Goal: Task Accomplishment & Management: Manage account settings

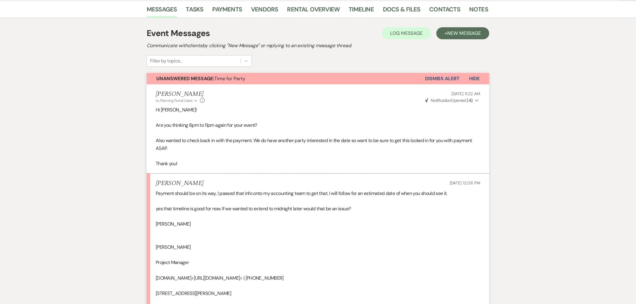
scroll to position [67, 0]
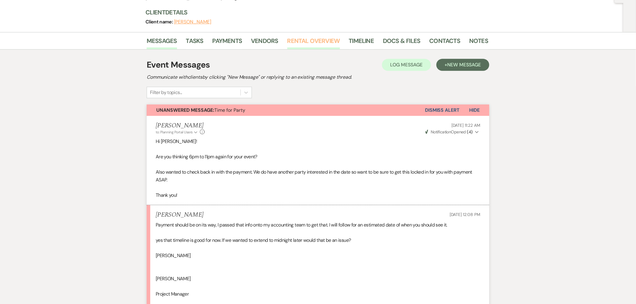
click at [301, 43] on link "Rental Overview" at bounding box center [314, 42] width 53 height 13
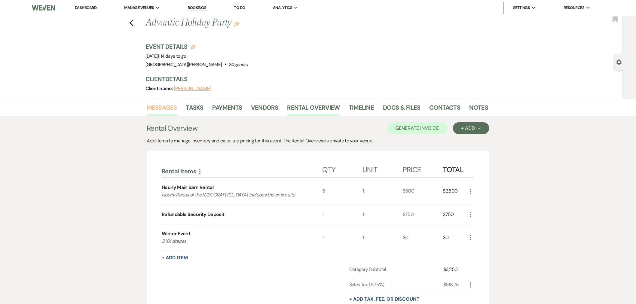
click at [170, 112] on link "Messages" at bounding box center [162, 109] width 30 height 13
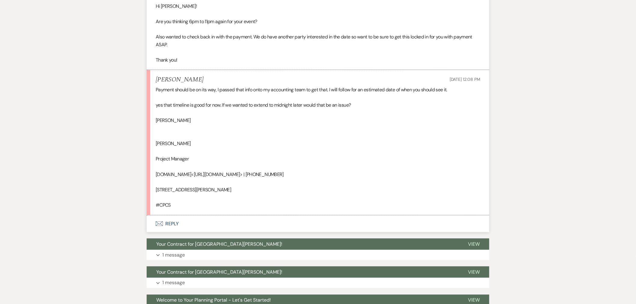
scroll to position [167, 0]
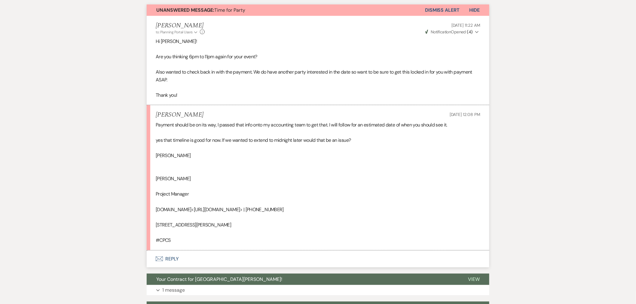
click at [193, 262] on button "Envelope Reply" at bounding box center [318, 259] width 343 height 17
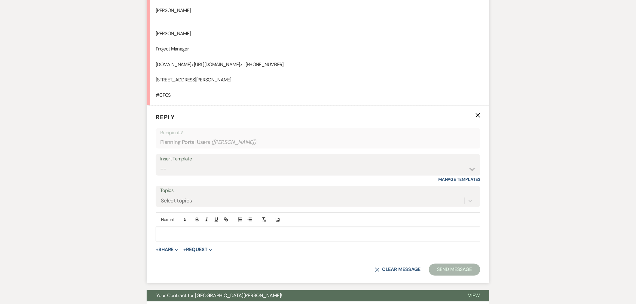
scroll to position [301, 0]
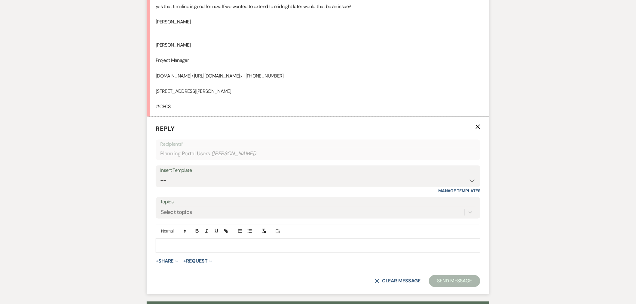
click at [309, 245] on p at bounding box center [318, 246] width 315 height 7
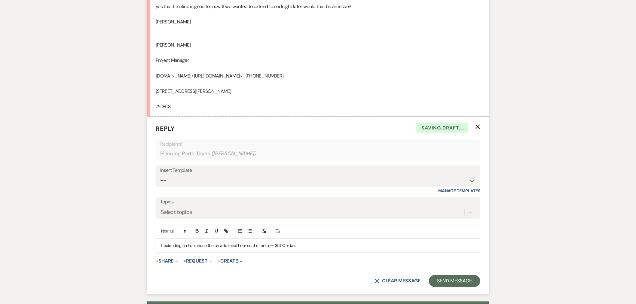
click at [236, 244] on p "If extending an hour woul dbe an additonal hour on the rental-- $500 + tax." at bounding box center [318, 246] width 315 height 7
click at [231, 246] on p "If extending an hour woul dbe an additonal hour on the rental-- $500 + tax." at bounding box center [318, 246] width 315 height 7
click at [202, 245] on p "If extending an hour woul dbe an additional hour on the rental-- $500 + tax." at bounding box center [318, 246] width 315 height 7
click at [196, 247] on p "If extending an hour would be an additional hour on the rental-- $500 + tax." at bounding box center [318, 246] width 315 height 7
click at [270, 247] on p "If extending an hour, would be an additional hour on the rental-- $500 + tax." at bounding box center [318, 246] width 315 height 7
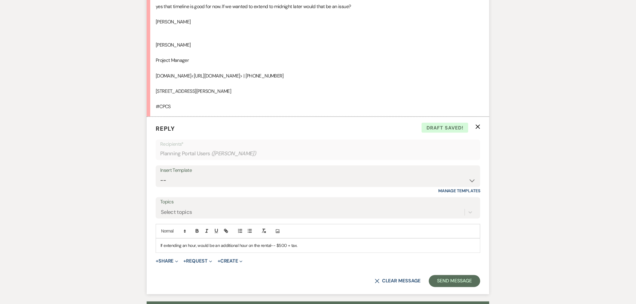
click at [303, 248] on p "If extending an hour, would be an additional hour on the rental-- $500 + tax." at bounding box center [318, 246] width 315 height 7
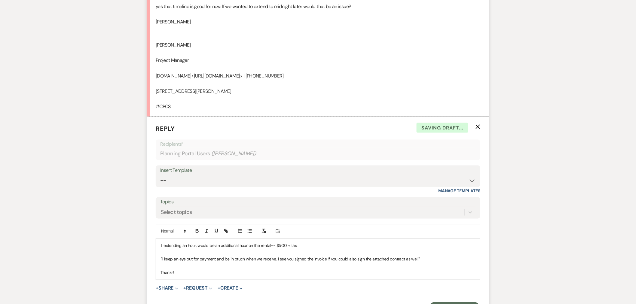
click at [241, 260] on p "I'll keep an eye out for payment and be in otuch when we receive. I see you sig…" at bounding box center [318, 259] width 315 height 7
click at [201, 289] on button "+ Request Expand" at bounding box center [198, 288] width 29 height 5
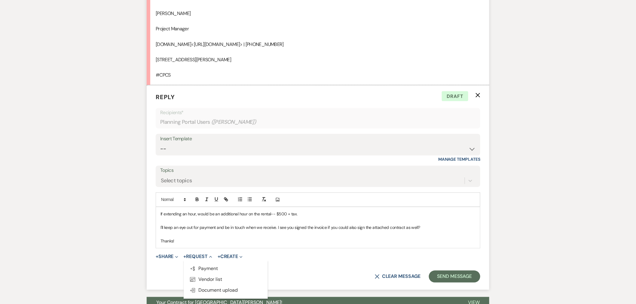
scroll to position [368, 0]
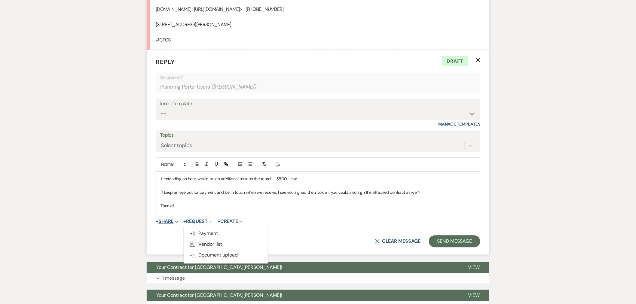
drag, startPoint x: 168, startPoint y: 224, endPoint x: 165, endPoint y: 222, distance: 3.9
click at [168, 224] on button "+ Share Expand" at bounding box center [167, 222] width 23 height 5
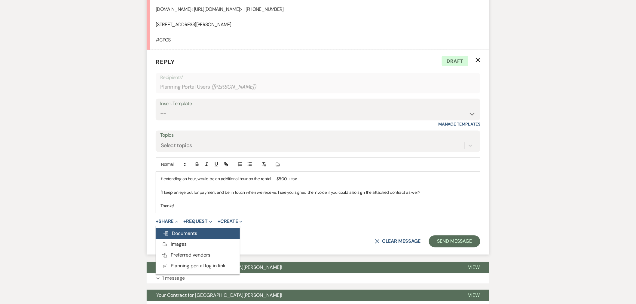
click at [172, 232] on span "Doc Upload Documents" at bounding box center [180, 234] width 34 height 6
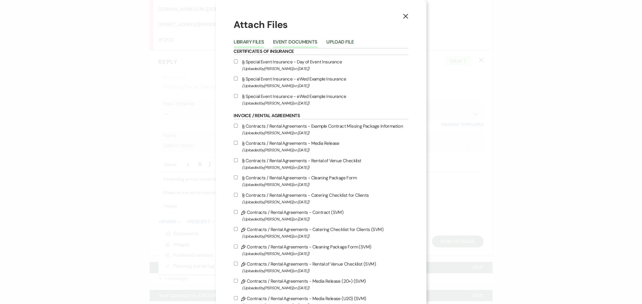
click at [284, 44] on button "Event Documents" at bounding box center [295, 44] width 44 height 8
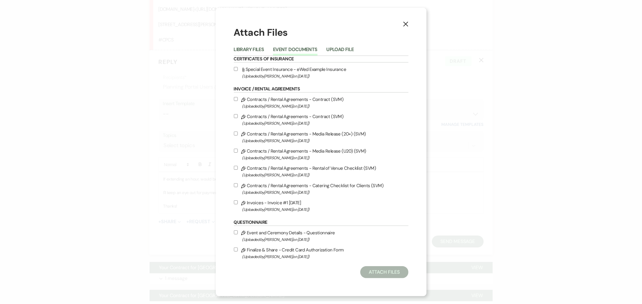
click at [235, 117] on input "Pencil Contracts / Rental Agreements - Contract (SVM) (Uploaded by [PERSON_NAME…" at bounding box center [236, 116] width 4 height 4
checkbox input "true"
click at [374, 273] on button "Attach Files" at bounding box center [384, 272] width 48 height 12
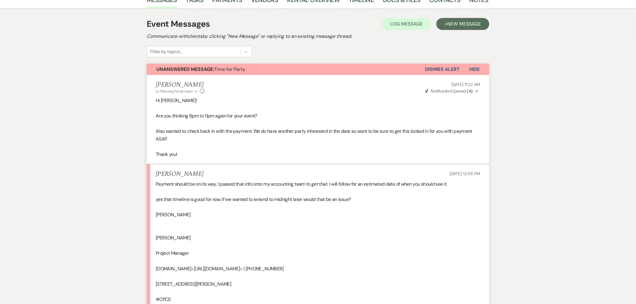
scroll to position [100, 0]
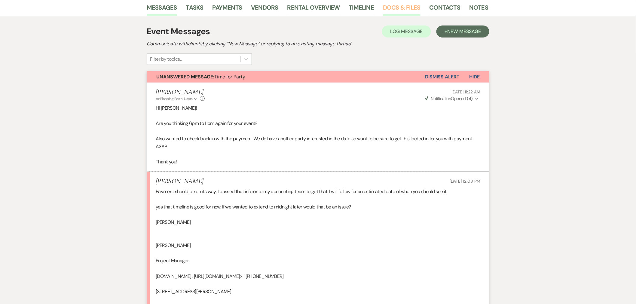
click at [402, 5] on link "Docs & Files" at bounding box center [401, 9] width 37 height 13
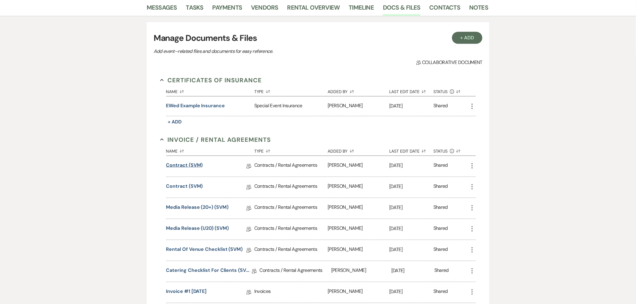
click at [184, 163] on link "Contract (SVM)" at bounding box center [184, 166] width 37 height 9
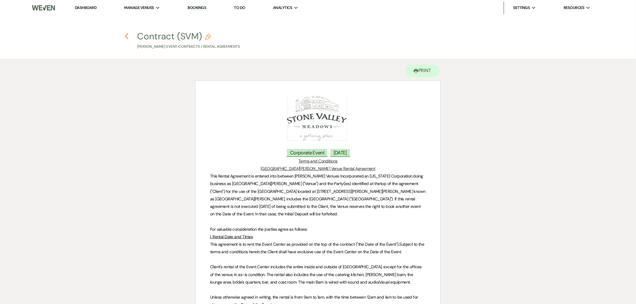
click at [125, 36] on use "button" at bounding box center [127, 36] width 4 height 7
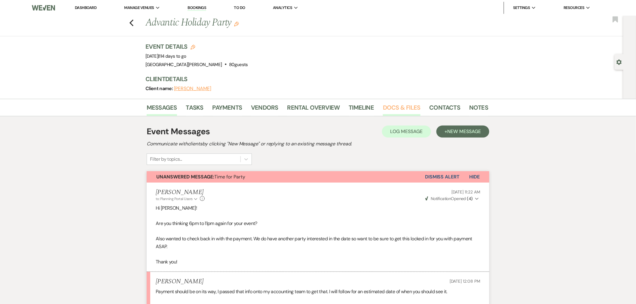
click at [403, 105] on link "Docs & Files" at bounding box center [401, 109] width 37 height 13
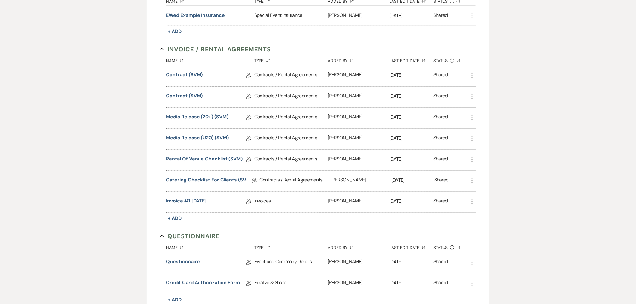
scroll to position [153, 0]
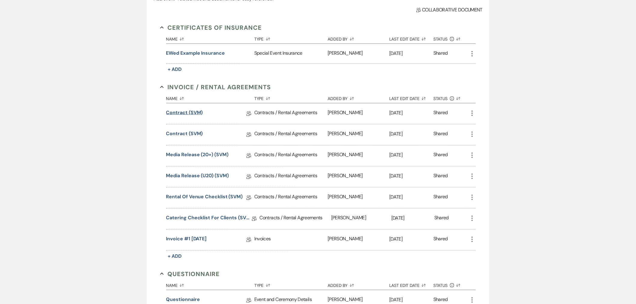
click at [194, 112] on link "Contract (SVM)" at bounding box center [184, 113] width 37 height 9
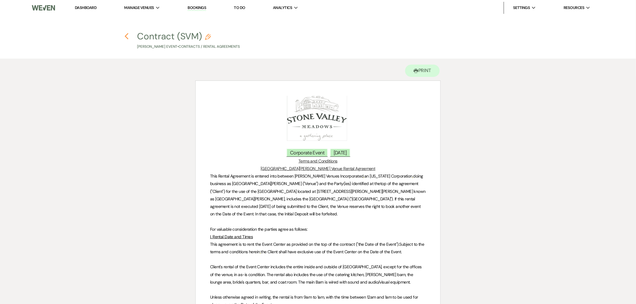
click at [128, 33] on icon "Previous" at bounding box center [127, 36] width 5 height 7
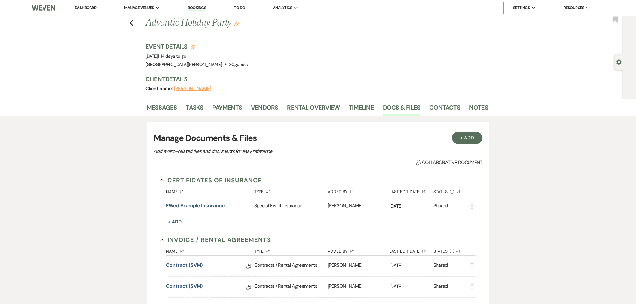
scroll to position [153, 0]
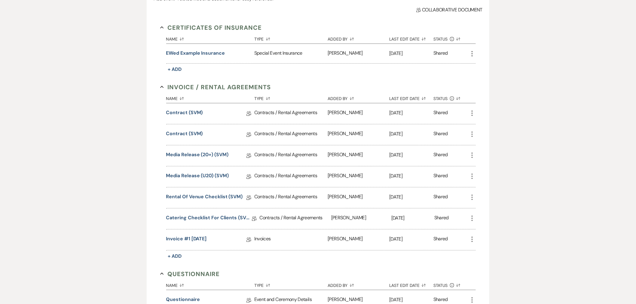
click at [473, 114] on use "button" at bounding box center [472, 113] width 1 height 5
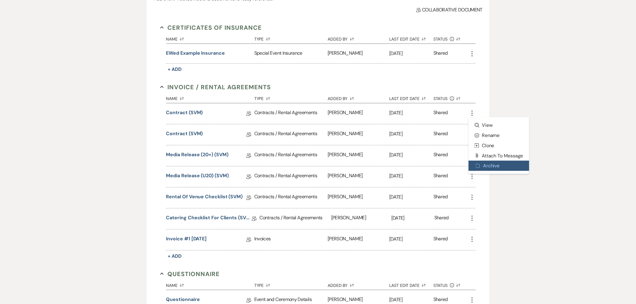
click at [491, 163] on button "Archive Archive" at bounding box center [499, 166] width 61 height 10
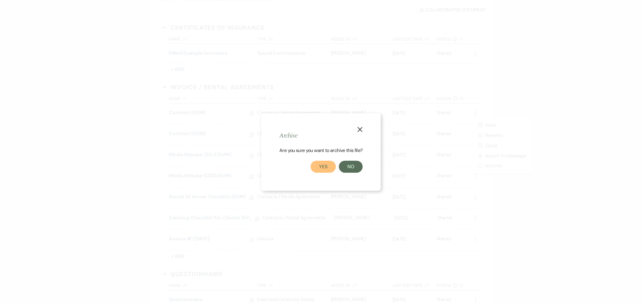
click at [329, 165] on button "Yes" at bounding box center [322, 167] width 25 height 12
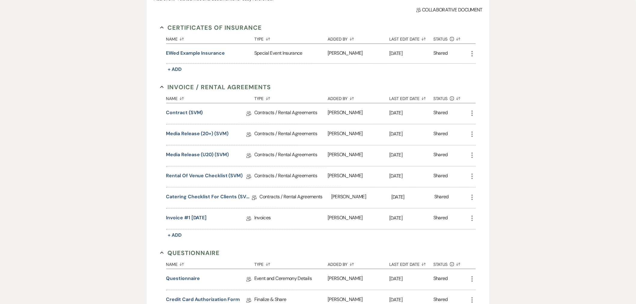
scroll to position [0, 0]
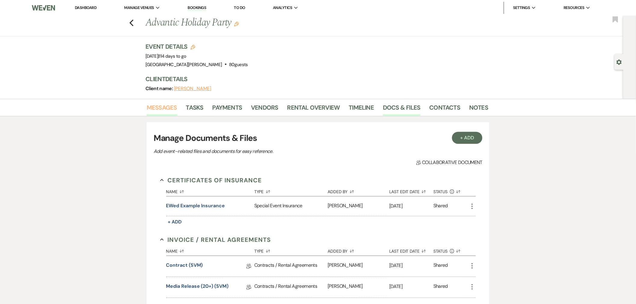
click at [149, 106] on link "Messages" at bounding box center [162, 109] width 30 height 13
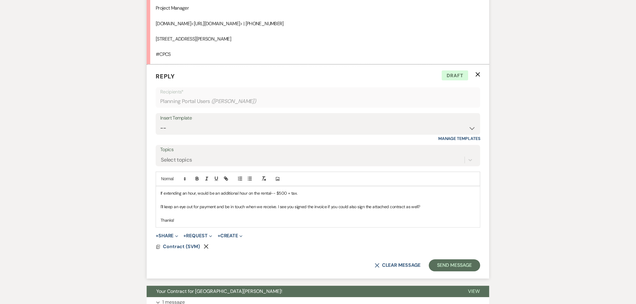
scroll to position [373, 0]
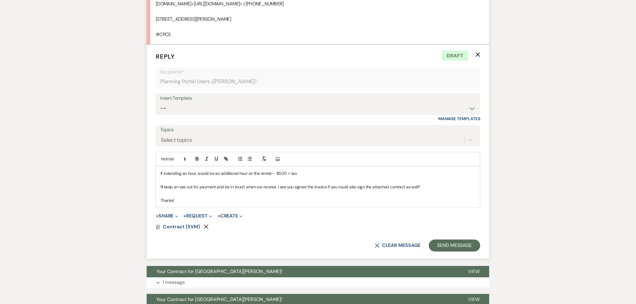
click at [205, 227] on use "button" at bounding box center [206, 227] width 5 height 5
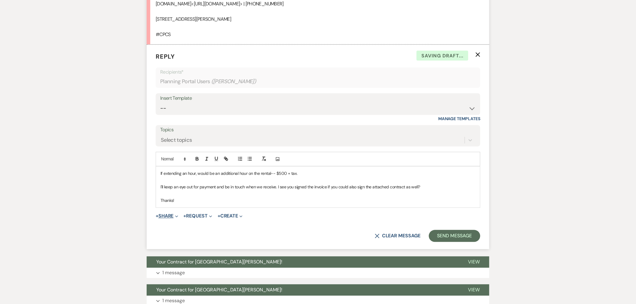
click at [168, 217] on button "+ Share Expand" at bounding box center [167, 216] width 23 height 5
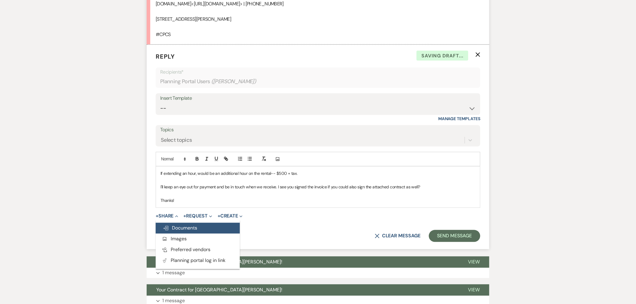
click at [179, 226] on span "Doc Upload Documents" at bounding box center [180, 228] width 34 height 6
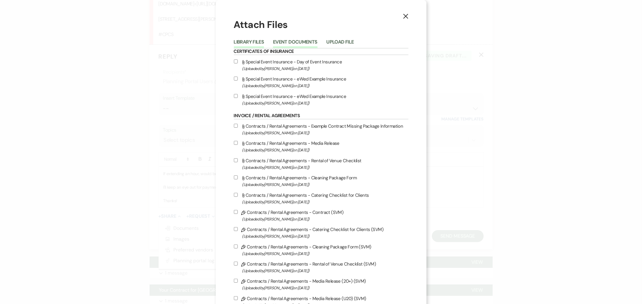
click at [305, 40] on button "Event Documents" at bounding box center [295, 44] width 44 height 8
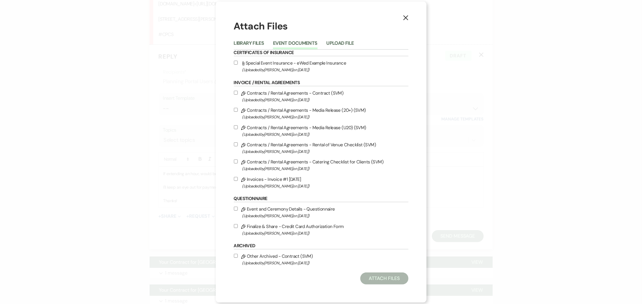
click at [235, 94] on input "Pencil Contracts / Rental Agreements - Contract (SVM) (Uploaded by [PERSON_NAME…" at bounding box center [236, 93] width 4 height 4
checkbox input "true"
click at [377, 273] on button "Attach Files" at bounding box center [384, 279] width 48 height 12
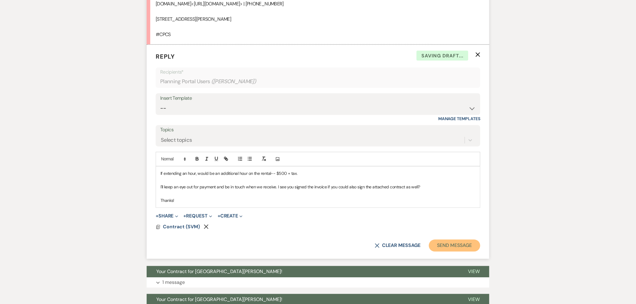
click at [454, 246] on button "Send Message" at bounding box center [454, 246] width 51 height 12
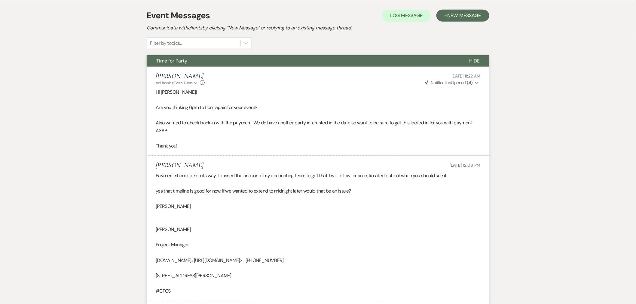
scroll to position [49, 0]
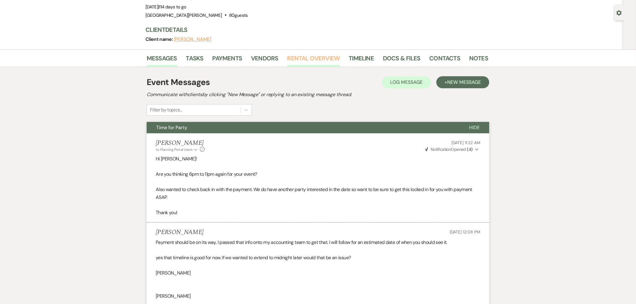
click at [301, 58] on link "Rental Overview" at bounding box center [314, 60] width 53 height 13
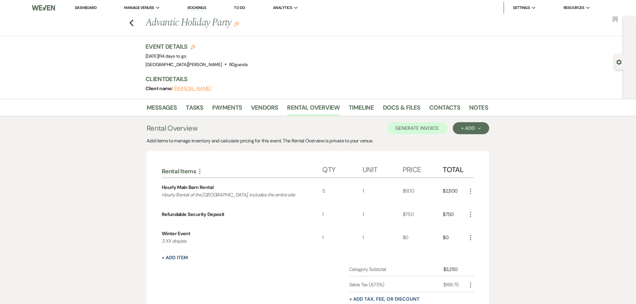
click at [85, 9] on link "Dashboard" at bounding box center [86, 7] width 22 height 5
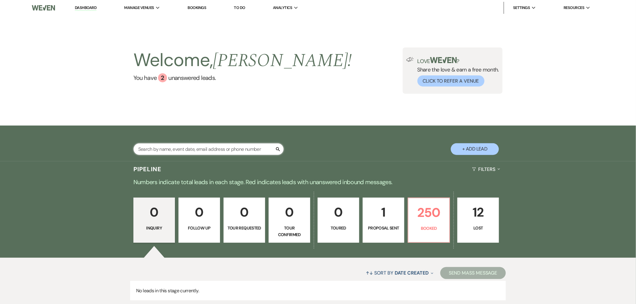
click at [199, 149] on input "text" at bounding box center [209, 149] width 150 height 12
type input "[PERSON_NAME]"
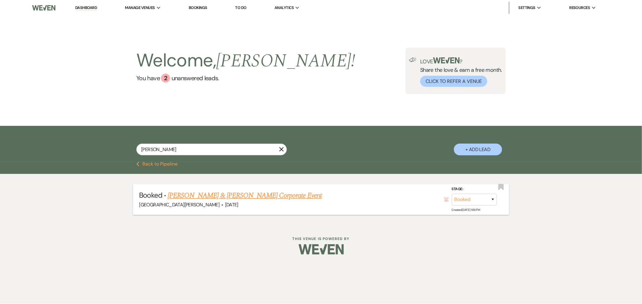
click at [221, 197] on link "[PERSON_NAME] & [PERSON_NAME] Corporate Event" at bounding box center [245, 195] width 154 height 11
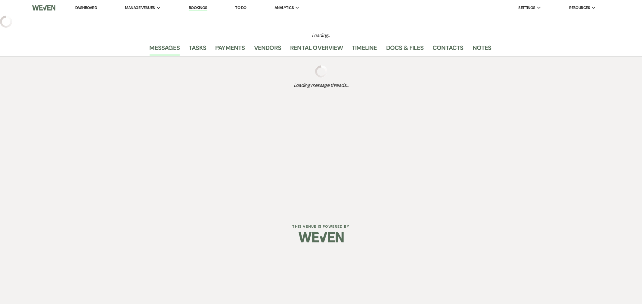
select select "12"
select select "9"
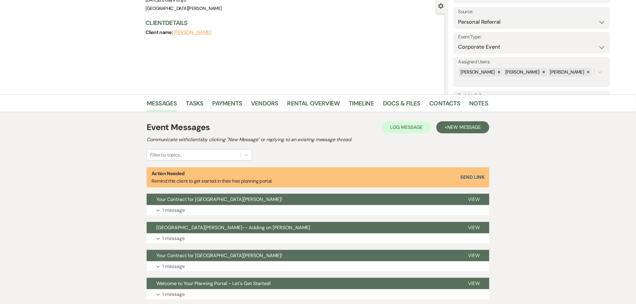
scroll to position [99, 0]
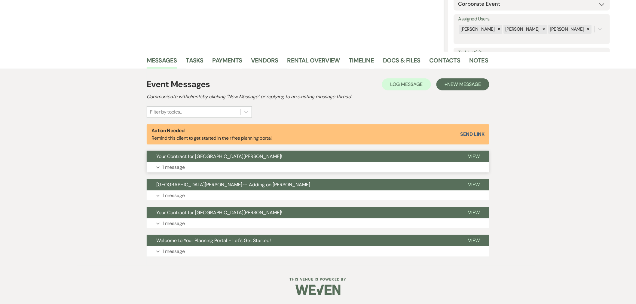
click at [360, 163] on button "Expand 1 message" at bounding box center [318, 167] width 343 height 10
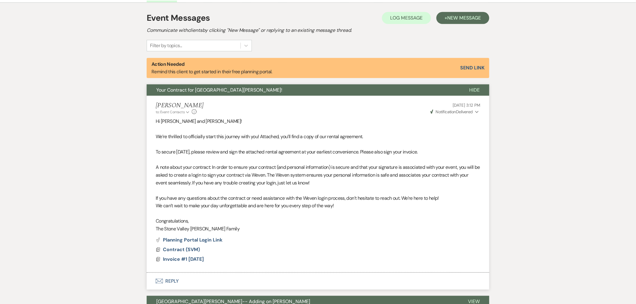
scroll to position [166, 0]
click at [470, 113] on span "Weven Check Notification Delivered" at bounding box center [452, 111] width 43 height 5
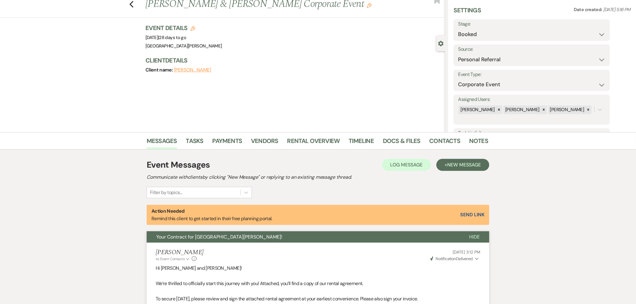
scroll to position [0, 0]
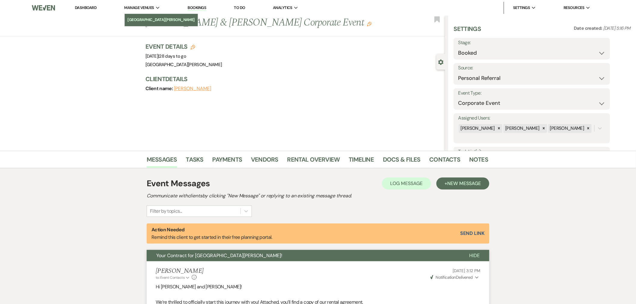
click at [147, 19] on li "[GEOGRAPHIC_DATA][PERSON_NAME]" at bounding box center [161, 20] width 67 height 6
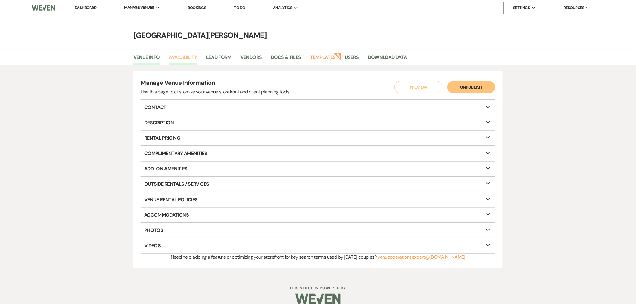
click at [183, 62] on link "Availability" at bounding box center [183, 59] width 28 height 11
select select "3"
select select "2026"
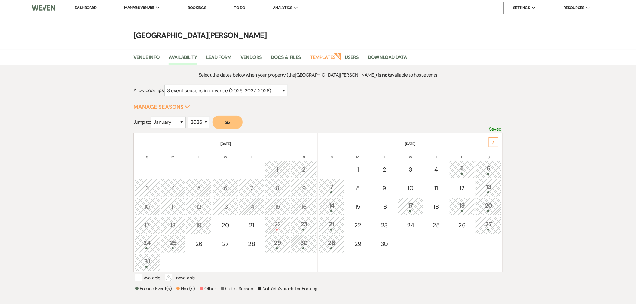
click at [498, 143] on div "Next" at bounding box center [494, 142] width 10 height 10
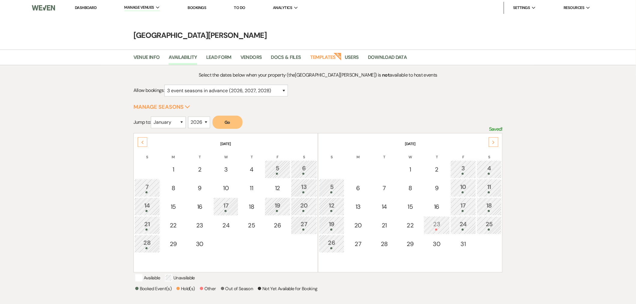
click at [498, 143] on div "Next" at bounding box center [494, 142] width 10 height 10
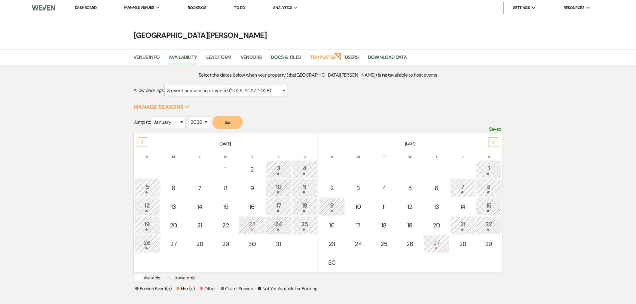
click at [497, 143] on div "Next" at bounding box center [494, 142] width 10 height 10
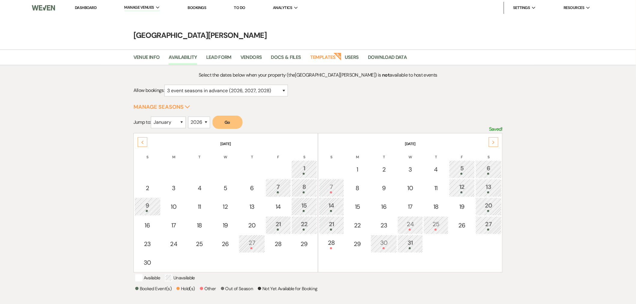
click at [458, 185] on div "12" at bounding box center [462, 188] width 19 height 11
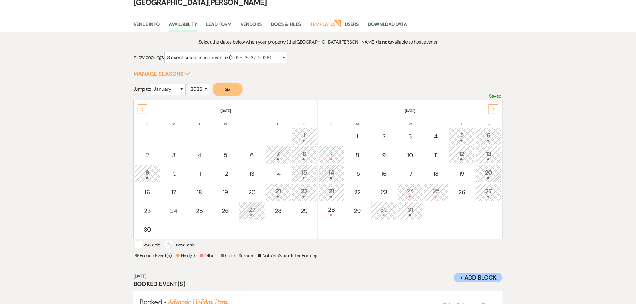
scroll to position [67, 0]
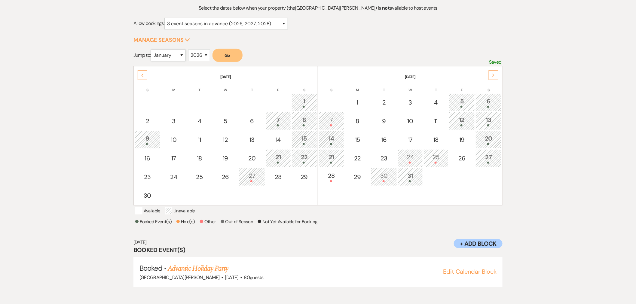
click at [179, 59] on select "January February March April May June July August September October November De…" at bounding box center [168, 56] width 35 height 12
click at [152, 50] on select "January February March April May June July August September October November De…" at bounding box center [168, 56] width 35 height 12
drag, startPoint x: 171, startPoint y: 52, endPoint x: 172, endPoint y: 58, distance: 6.0
click at [171, 52] on select "January February March April May June July August September October November De…" at bounding box center [168, 56] width 35 height 12
click at [152, 50] on select "January February March April May June July August September October November De…" at bounding box center [168, 56] width 35 height 12
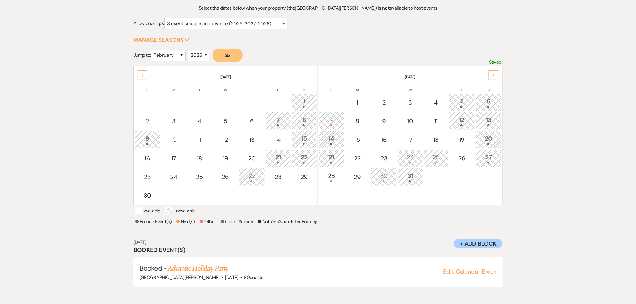
click at [230, 57] on button "Go" at bounding box center [228, 55] width 30 height 13
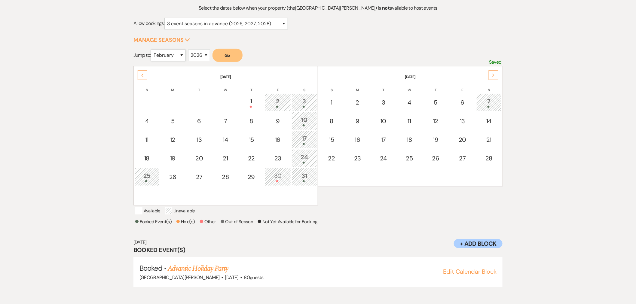
click at [183, 58] on select "January February March April May June July August September October November De…" at bounding box center [168, 56] width 35 height 12
select select "3"
click at [152, 50] on select "January February March April May June July August September October November De…" at bounding box center [168, 56] width 35 height 12
click at [235, 54] on button "Go" at bounding box center [228, 55] width 30 height 13
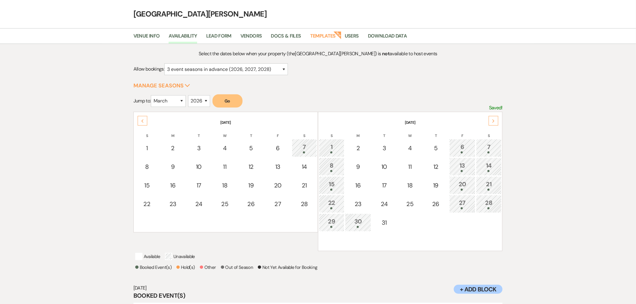
scroll to position [0, 0]
